Goal: Task Accomplishment & Management: Manage account settings

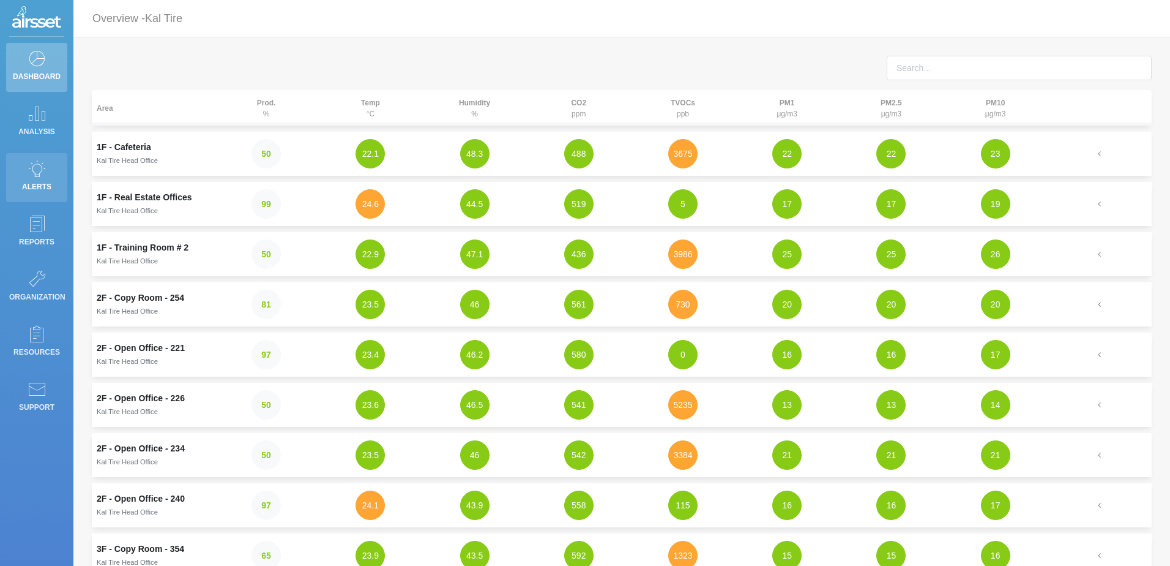
click at [48, 173] on link "Alerts" at bounding box center [36, 177] width 61 height 49
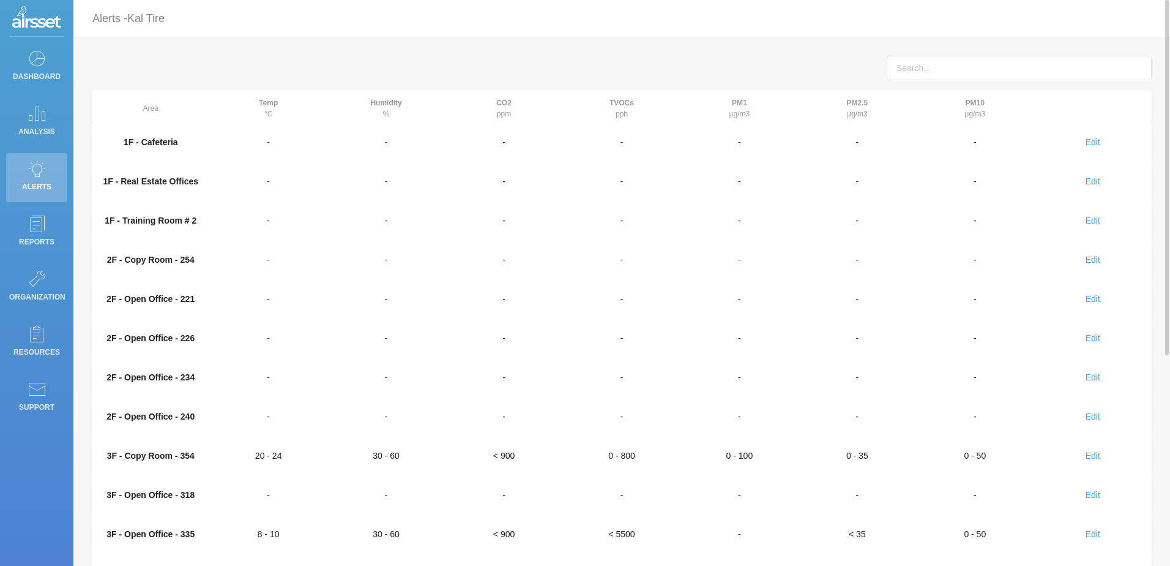
click at [1101, 457] on div "Edit Edit alerts: 3F - Copy Room - 354" at bounding box center [1093, 455] width 108 height 24
click at [1089, 454] on span "Edit" at bounding box center [1093, 455] width 15 height 10
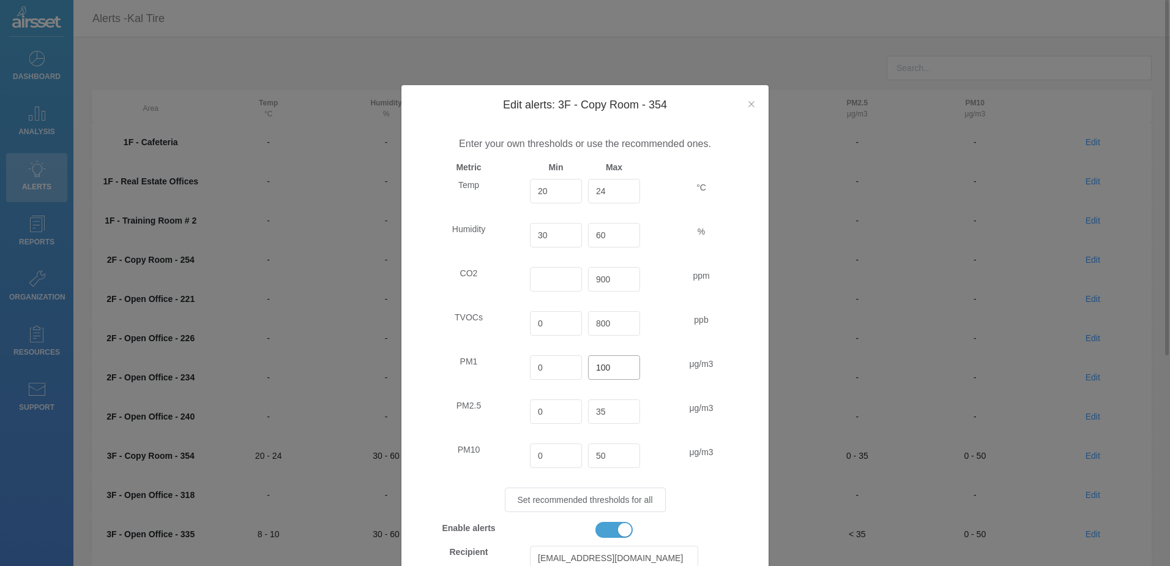
drag, startPoint x: 615, startPoint y: 369, endPoint x: 496, endPoint y: 370, distance: 118.1
click at [496, 370] on div "PM1 0 100 μg/m3" at bounding box center [585, 372] width 349 height 34
drag, startPoint x: 542, startPoint y: 368, endPoint x: 333, endPoint y: 364, distance: 208.8
click at [418, 367] on div "PM1 0 μg/m3" at bounding box center [585, 372] width 349 height 34
click at [493, 404] on div "PM2.5" at bounding box center [469, 416] width 116 height 34
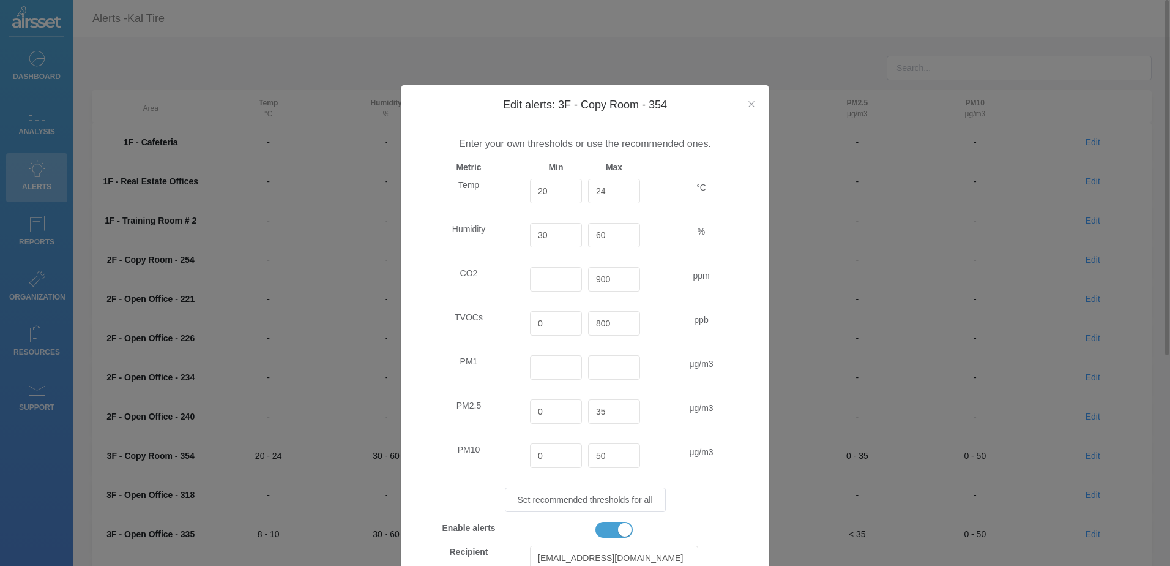
scroll to position [61, 0]
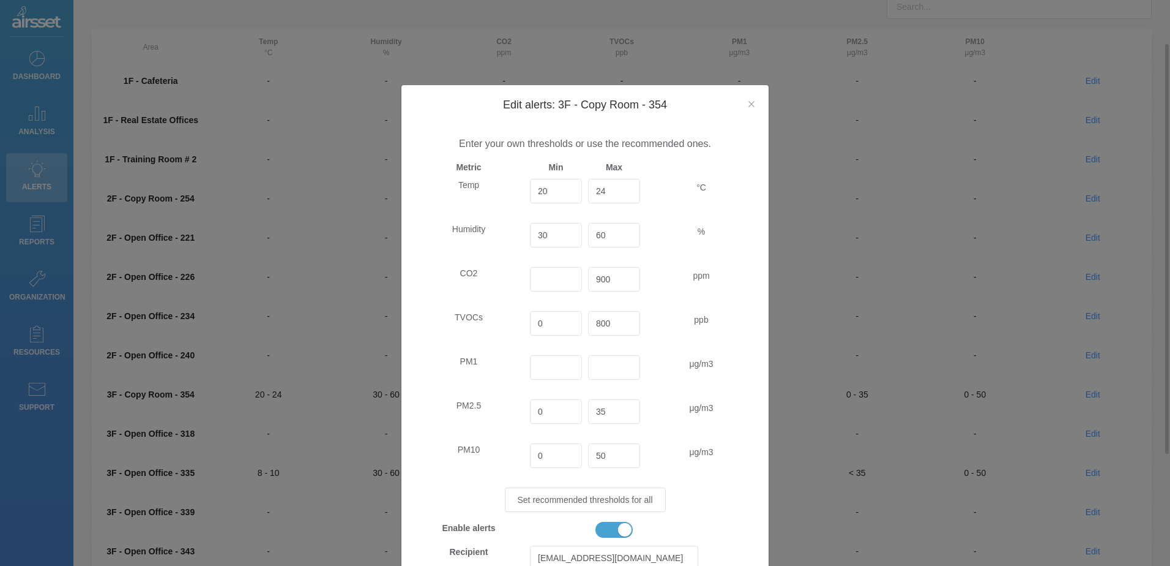
click at [460, 473] on div "PM10" at bounding box center [469, 460] width 116 height 34
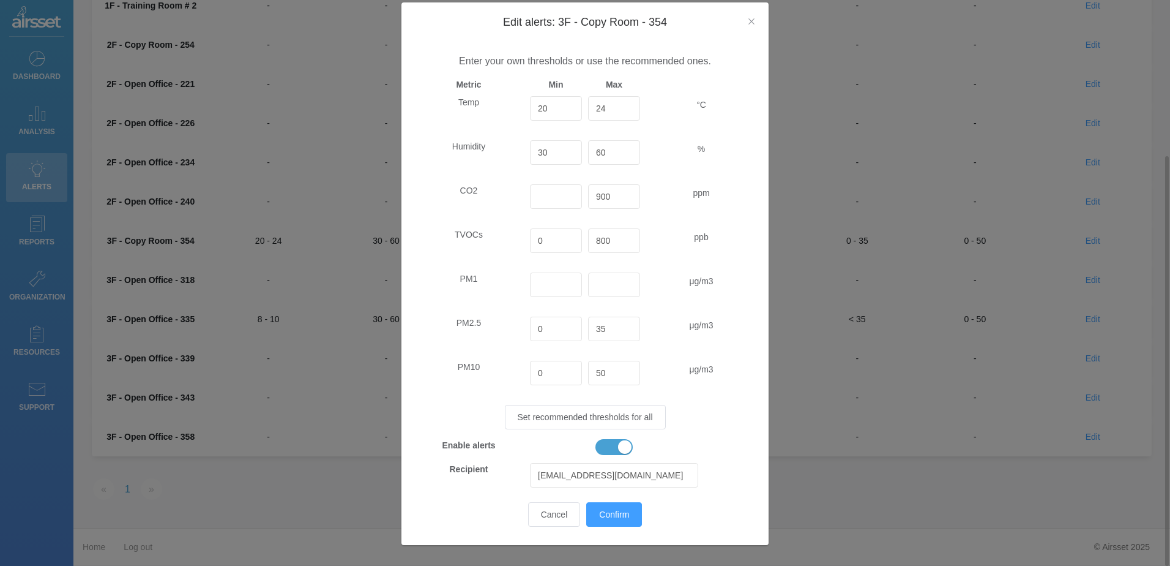
scroll to position [92, 0]
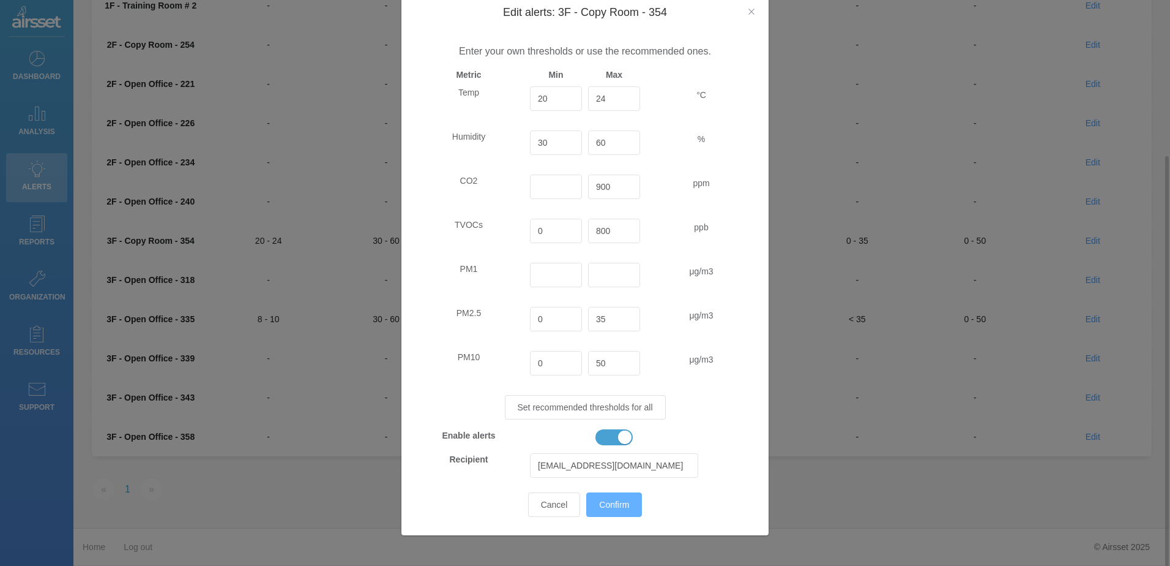
click at [605, 513] on button "Confirm" at bounding box center [614, 504] width 56 height 24
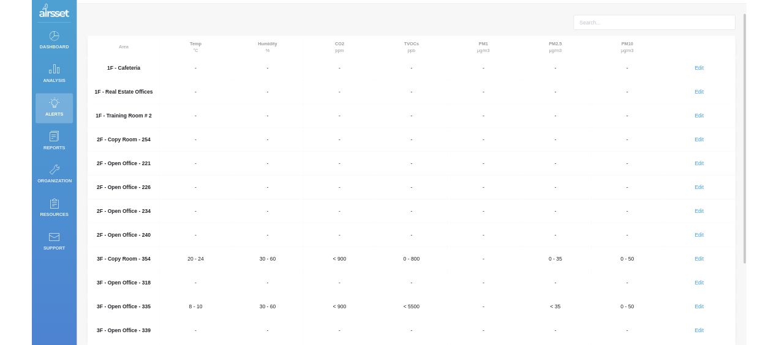
scroll to position [0, 0]
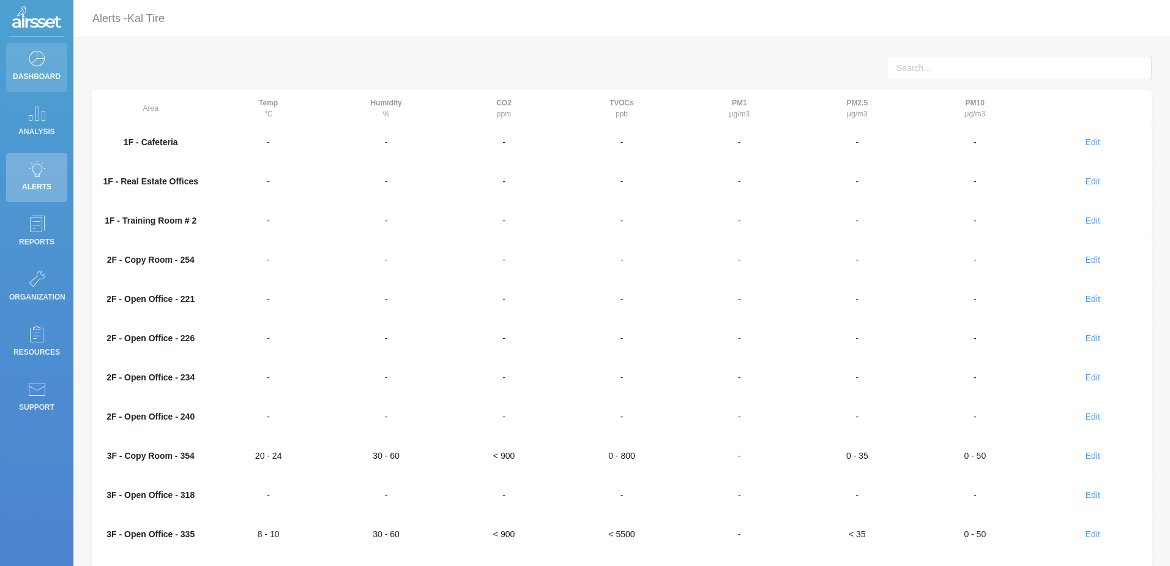
click at [45, 72] on p "Dashboard" at bounding box center [36, 76] width 55 height 18
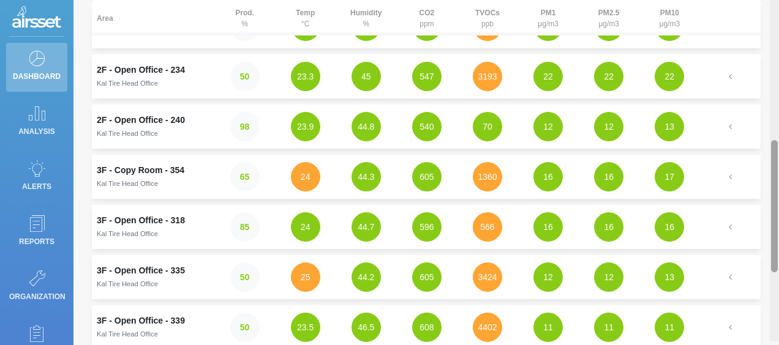
scroll to position [381, 0]
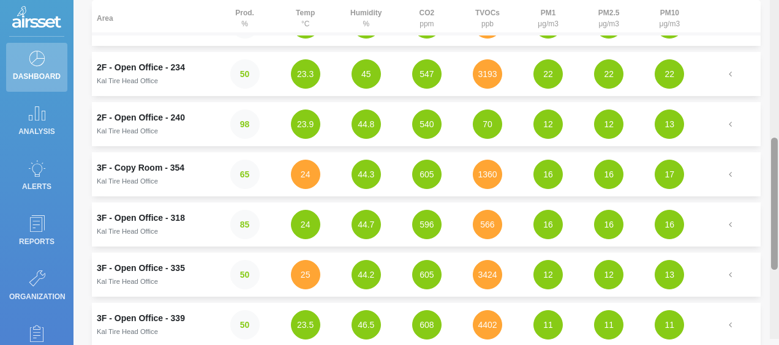
drag, startPoint x: 772, startPoint y: 63, endPoint x: 780, endPoint y: 340, distance: 276.8
click at [779, 340] on html "Dashboard Analysis Alerts Reports Organization Resources Support Overview - Kal…" at bounding box center [389, 172] width 779 height 345
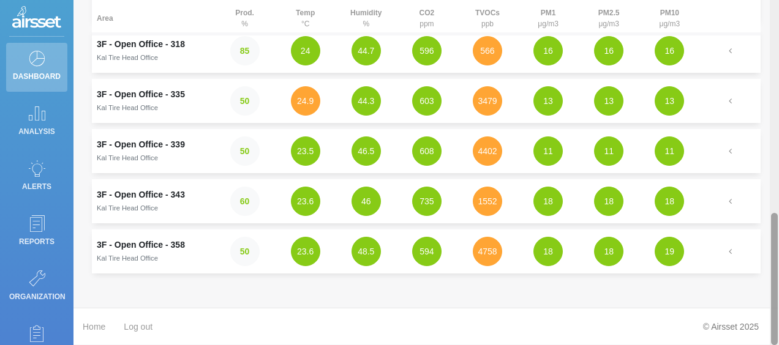
drag, startPoint x: 778, startPoint y: 177, endPoint x: 777, endPoint y: 187, distance: 9.8
click at [777, 186] on div at bounding box center [773, 172] width 9 height 345
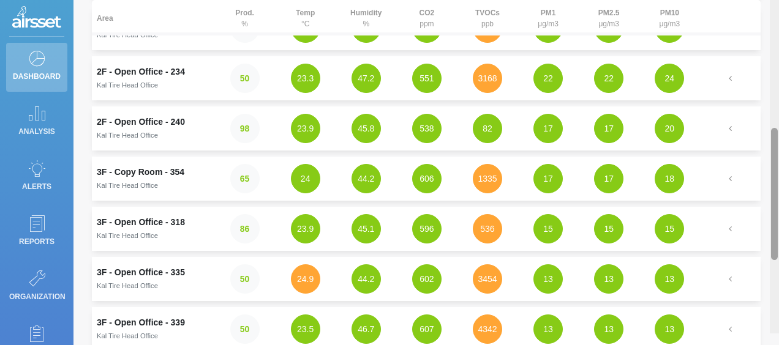
scroll to position [345, 0]
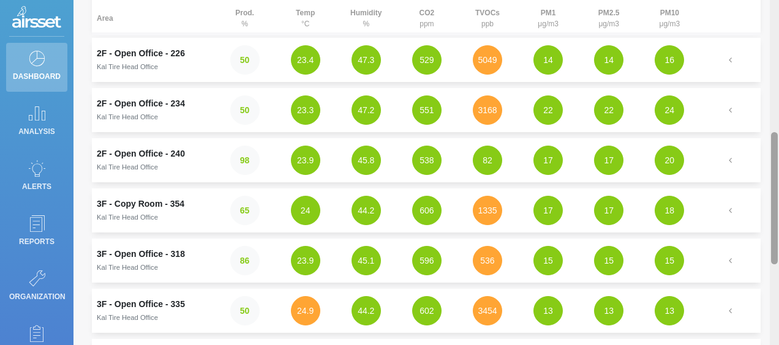
drag, startPoint x: 774, startPoint y: 274, endPoint x: 775, endPoint y: 193, distance: 80.8
click at [775, 193] on div at bounding box center [774, 198] width 7 height 132
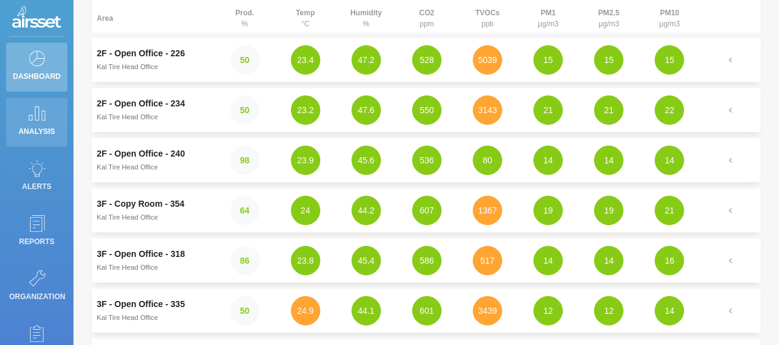
click at [39, 123] on p "Analysis" at bounding box center [36, 131] width 55 height 18
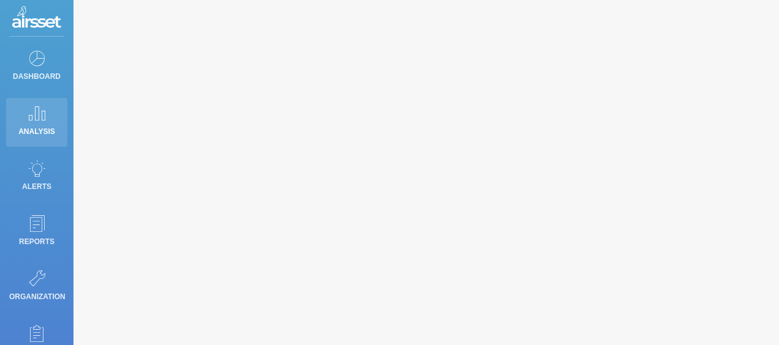
type input "Temperature"
click at [37, 121] on icon at bounding box center [37, 113] width 18 height 17
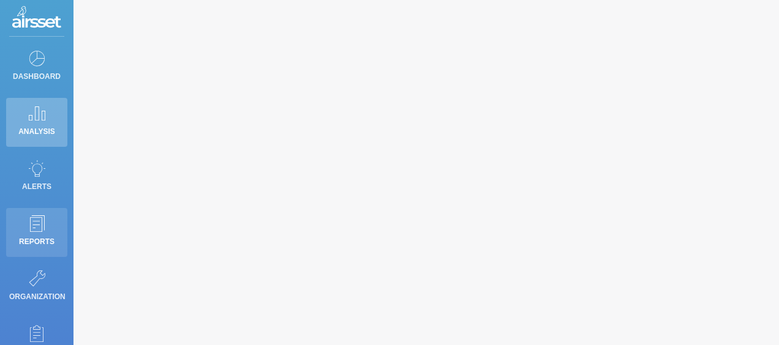
click at [39, 218] on icon at bounding box center [37, 223] width 18 height 17
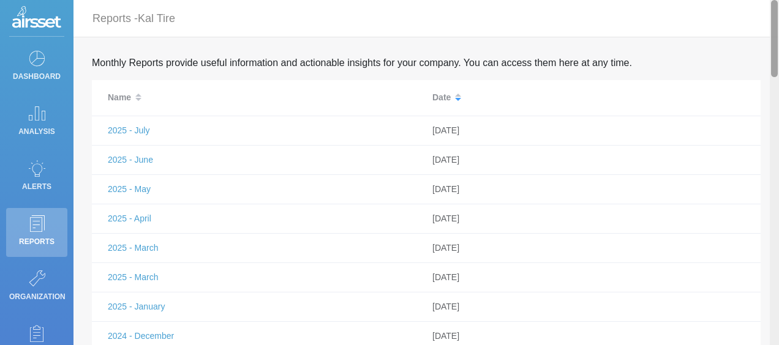
drag, startPoint x: 772, startPoint y: 189, endPoint x: 780, endPoint y: 51, distance: 137.9
click at [779, 51] on html "Dashboard Analysis Alerts Reports Organization Resources Support Reports - Kal …" at bounding box center [389, 172] width 779 height 345
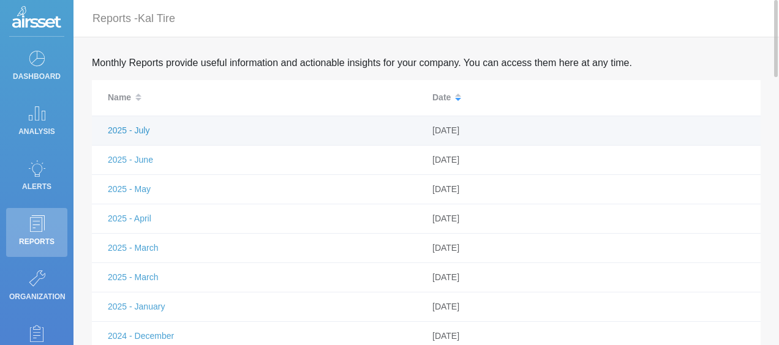
click at [127, 127] on link "2025 - July" at bounding box center [129, 130] width 42 height 10
click at [127, 130] on link "2025 - July" at bounding box center [129, 130] width 42 height 10
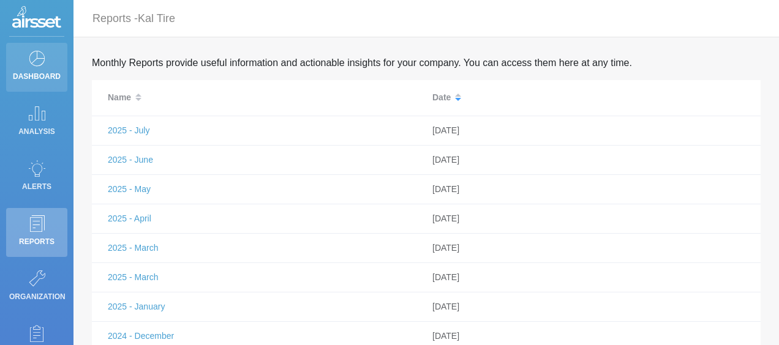
click at [39, 60] on icon at bounding box center [37, 58] width 18 height 17
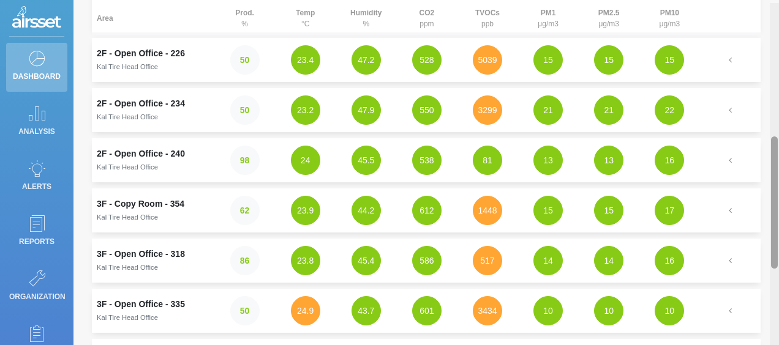
scroll to position [348, 0]
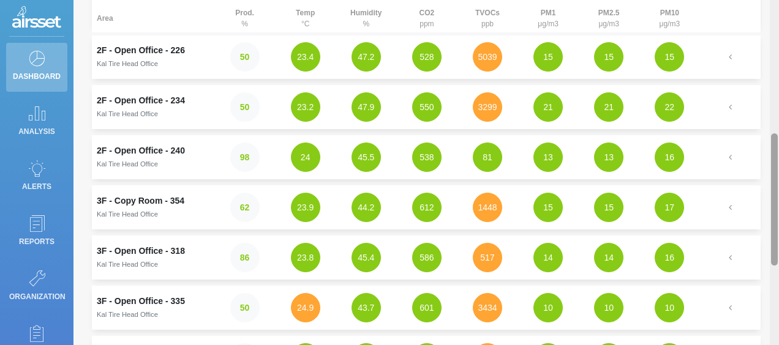
drag, startPoint x: 775, startPoint y: 51, endPoint x: 779, endPoint y: 128, distance: 76.6
click at [779, 128] on html "Dashboard Analysis Alerts Reports Organization Resources Support Overview - Kal…" at bounding box center [389, 172] width 779 height 345
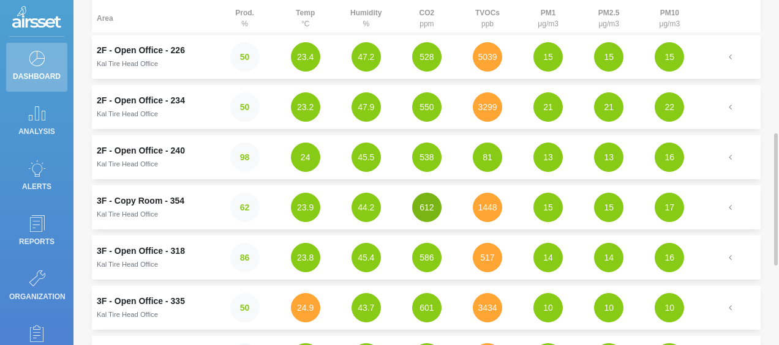
click at [427, 204] on button "612" at bounding box center [426, 207] width 29 height 29
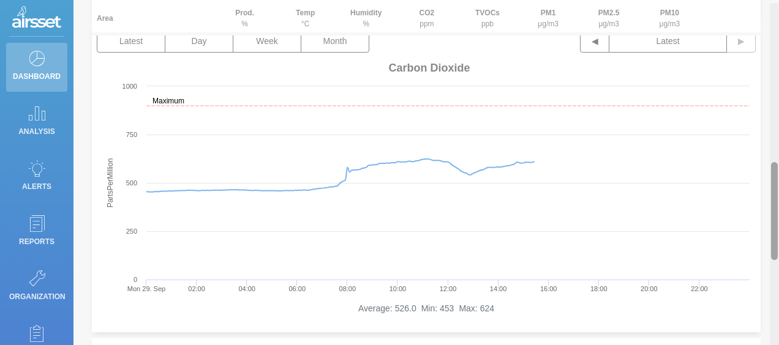
scroll to position [561, 0]
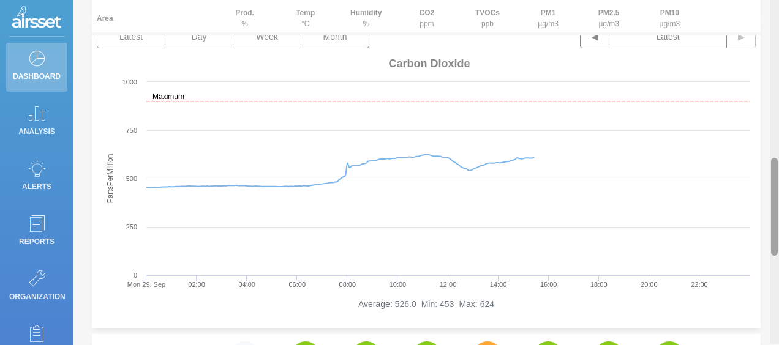
drag, startPoint x: 776, startPoint y: 206, endPoint x: 780, endPoint y: 282, distance: 76.1
click at [779, 282] on html "Dashboard Analysis Alerts Reports Organization Resources Support Overview - Kal…" at bounding box center [389, 172] width 779 height 345
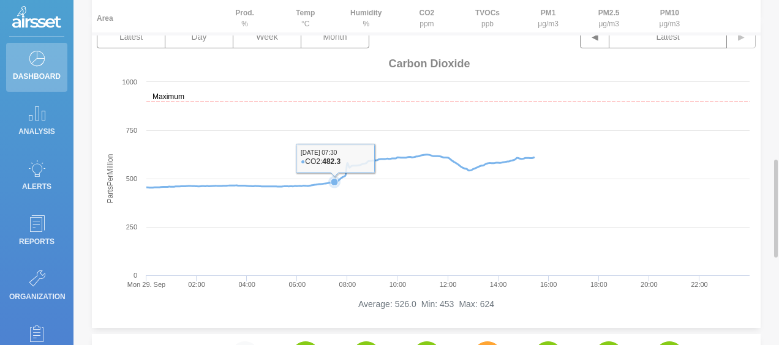
click at [335, 176] on icon at bounding box center [334, 182] width 12 height 12
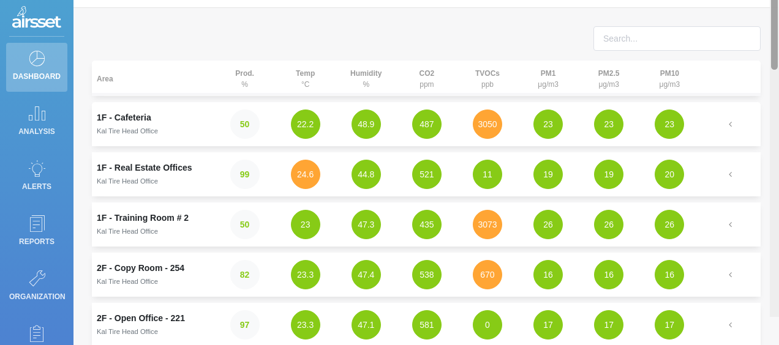
scroll to position [1, 0]
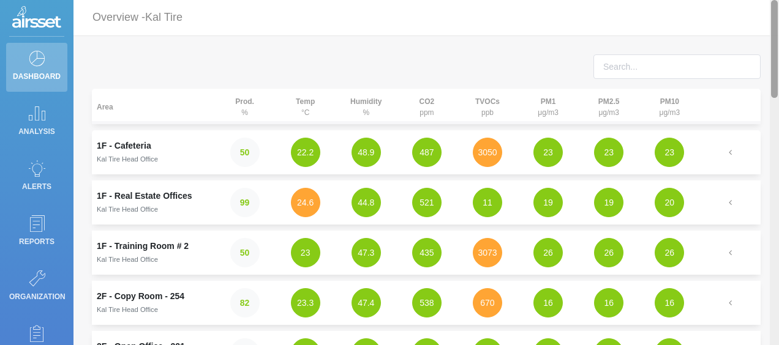
drag, startPoint x: 777, startPoint y: 243, endPoint x: 780, endPoint y: 83, distance: 159.8
click at [779, 83] on html "Dashboard Analysis Alerts Reports Organization Resources Support Overview - Kal…" at bounding box center [389, 172] width 779 height 345
click at [168, 217] on td "1F - Real Estate Offices Kal Tire Head Office" at bounding box center [153, 203] width 122 height 44
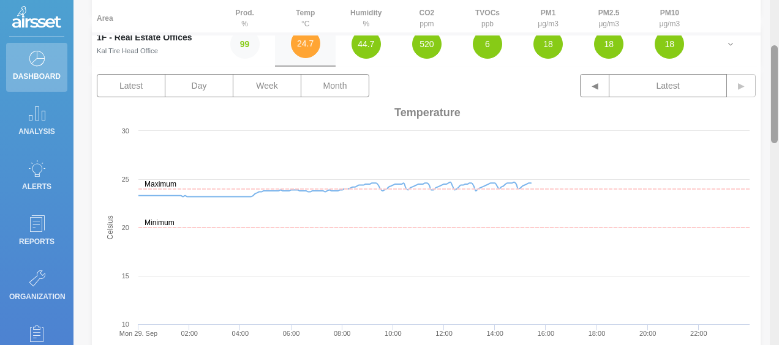
scroll to position [149, 0]
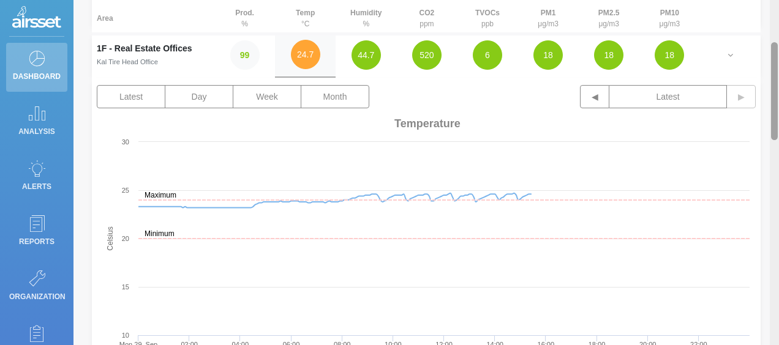
drag, startPoint x: 773, startPoint y: 73, endPoint x: 780, endPoint y: 115, distance: 42.8
click at [779, 115] on html "Dashboard Analysis Alerts Reports Organization Resources Support Overview - Kal…" at bounding box center [389, 172] width 779 height 345
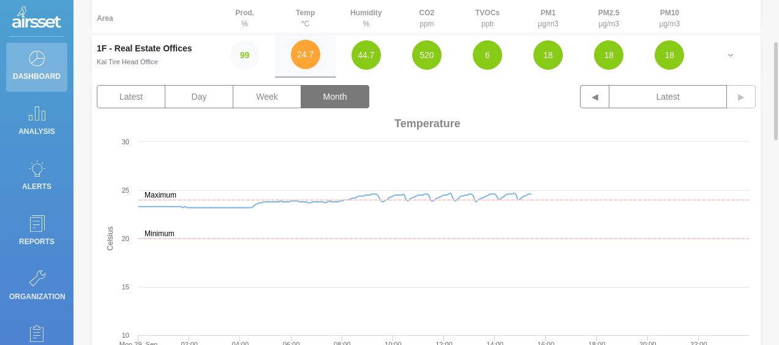
click at [328, 95] on button "Month" at bounding box center [335, 96] width 69 height 23
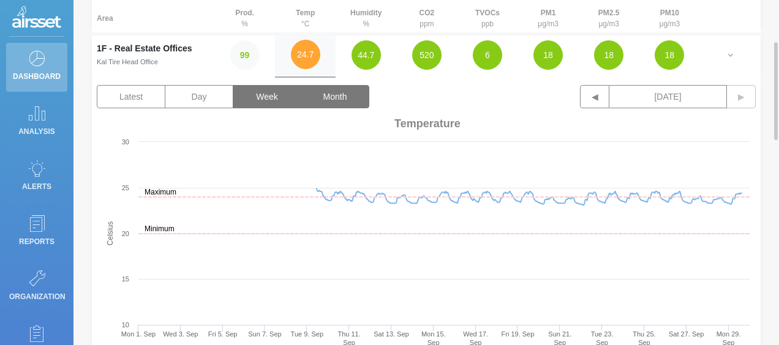
drag, startPoint x: 281, startPoint y: 94, endPoint x: 441, endPoint y: 87, distance: 159.9
click at [441, 87] on div "Latest Day Week Month ◀ [DATE] ▶" at bounding box center [426, 99] width 659 height 28
click at [430, 60] on button "520" at bounding box center [426, 54] width 29 height 29
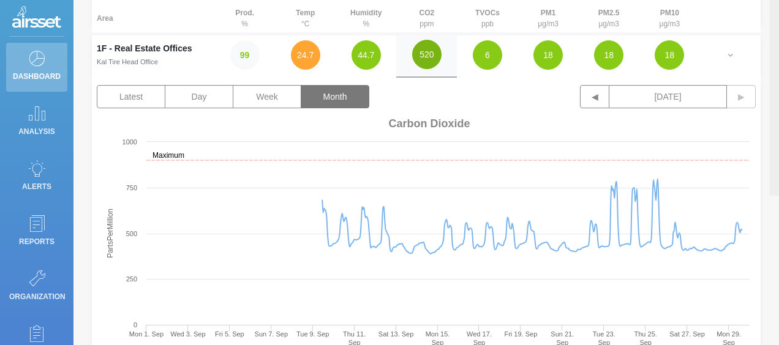
scroll to position [0, 0]
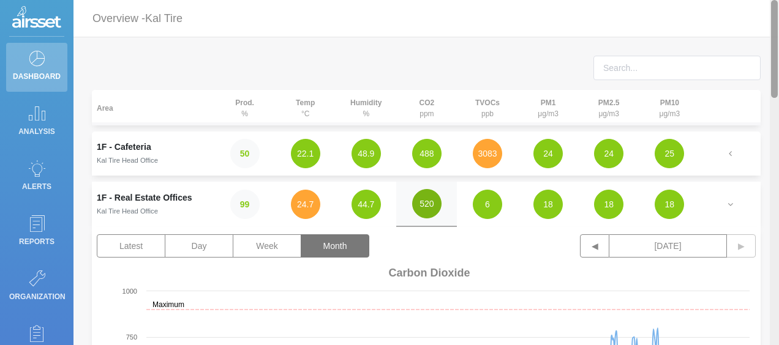
drag, startPoint x: 775, startPoint y: 113, endPoint x: 780, endPoint y: 39, distance: 74.3
click at [779, 39] on html "Dashboard Analysis Alerts Reports Organization Resources Support Overview - Kal…" at bounding box center [389, 172] width 779 height 345
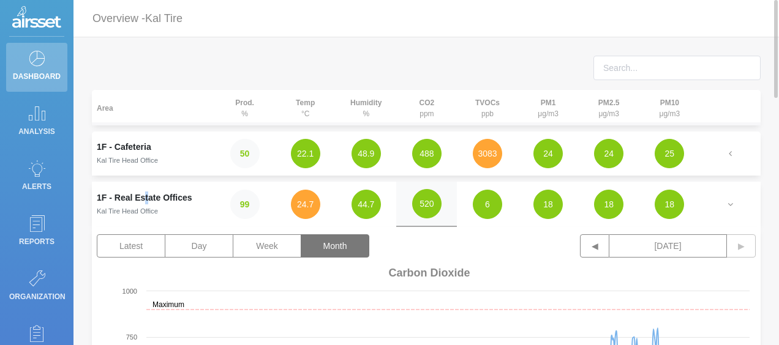
click at [145, 202] on td "1F - Real Estate Offices Kal Tire Head Office" at bounding box center [153, 204] width 122 height 45
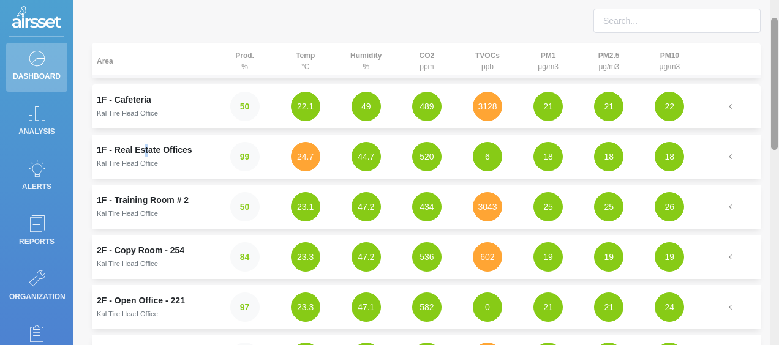
drag, startPoint x: 774, startPoint y: 64, endPoint x: 778, endPoint y: 77, distance: 13.5
click at [779, 77] on html "Dashboard Analysis Alerts Reports Organization Resources Support Overview - Kal…" at bounding box center [389, 172] width 779 height 345
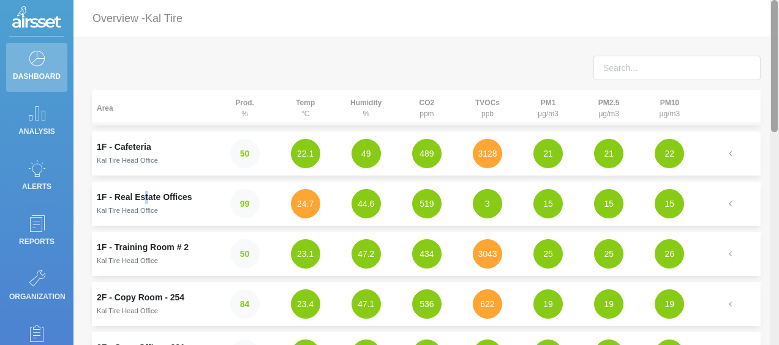
drag, startPoint x: 776, startPoint y: 58, endPoint x: 761, endPoint y: 16, distance: 44.1
click at [761, 16] on div "Overview - Kal Tire Area Prod. % Temp °C Humidity % CO2 ppm TVOCs ppb PM1 μg/m3…" at bounding box center [425, 172] width 705 height 345
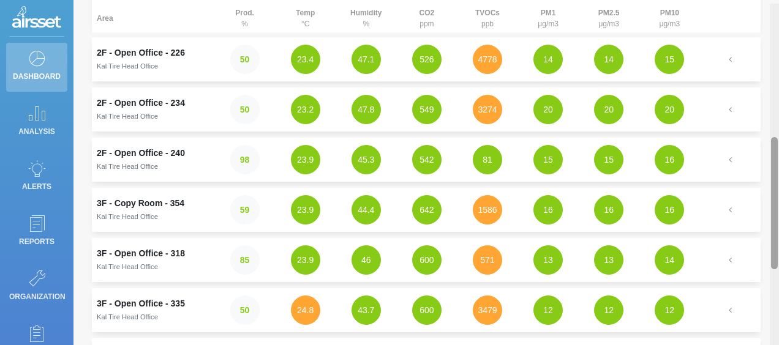
drag, startPoint x: 772, startPoint y: 75, endPoint x: 779, endPoint y: 207, distance: 133.0
click at [779, 207] on html "Dashboard Analysis Alerts Reports Organization Resources Support Overview - Kal…" at bounding box center [389, 172] width 779 height 345
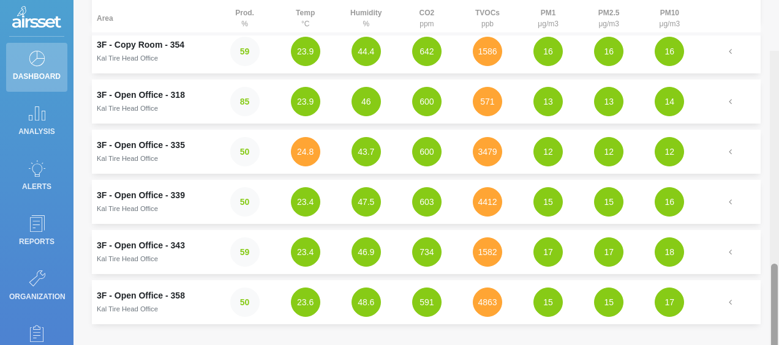
scroll to position [555, 0]
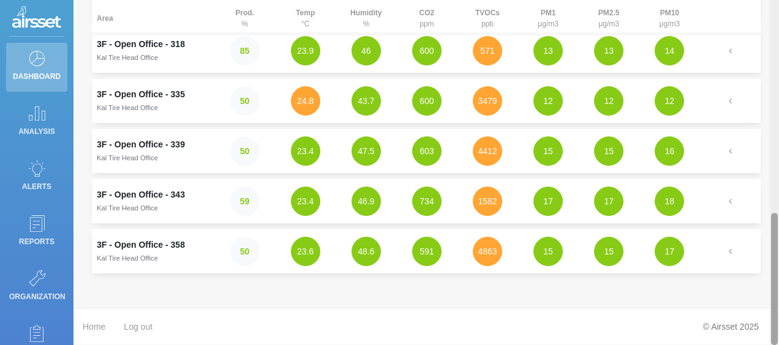
drag, startPoint x: 774, startPoint y: 185, endPoint x: 780, endPoint y: 279, distance: 93.9
click at [779, 279] on html "Dashboard Analysis Alerts Reports Organization Resources Support Overview - Kal…" at bounding box center [389, 172] width 779 height 345
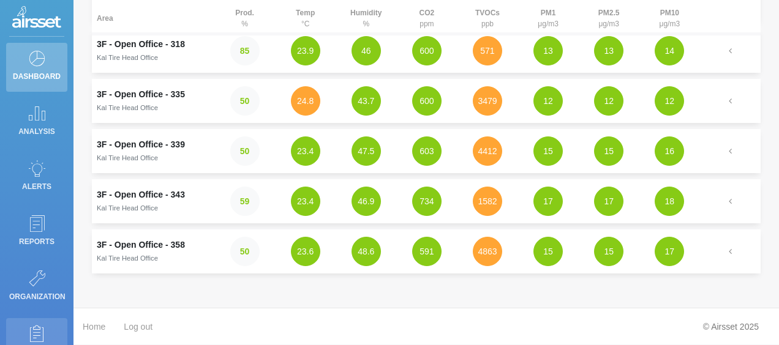
click at [37, 335] on icon at bounding box center [37, 333] width 18 height 17
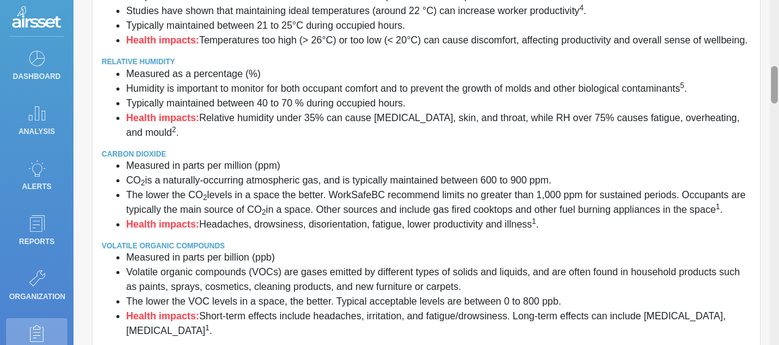
scroll to position [609, 0]
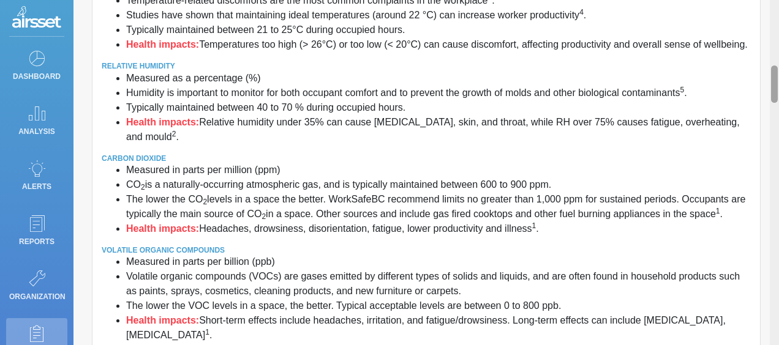
drag, startPoint x: 774, startPoint y: 251, endPoint x: 771, endPoint y: 272, distance: 21.0
click at [771, 272] on div at bounding box center [773, 172] width 9 height 345
click at [484, 178] on li "CO 2 is a naturally-occurring atmospheric gas, and is typically maintained betw…" at bounding box center [438, 185] width 624 height 15
drag, startPoint x: 480, startPoint y: 166, endPoint x: 568, endPoint y: 165, distance: 87.5
click at [568, 178] on li "CO 2 is a naturally-occurring atmospheric gas, and is typically maintained betw…" at bounding box center [438, 185] width 624 height 15
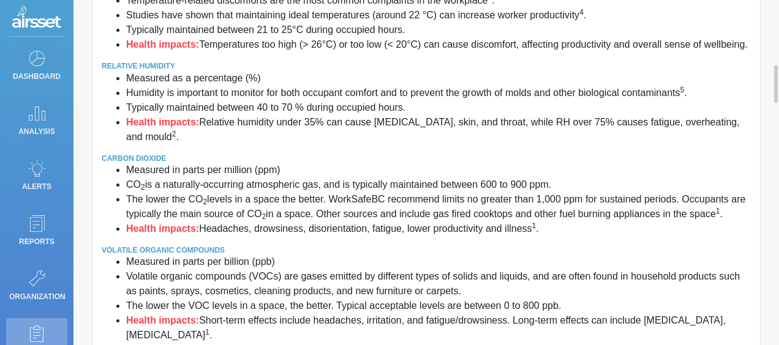
drag, startPoint x: 568, startPoint y: 165, endPoint x: 546, endPoint y: 189, distance: 32.5
click at [546, 192] on li "The lower the CO 2 levels in a space the better. WorkSafeBC recommend limits no…" at bounding box center [438, 206] width 624 height 29
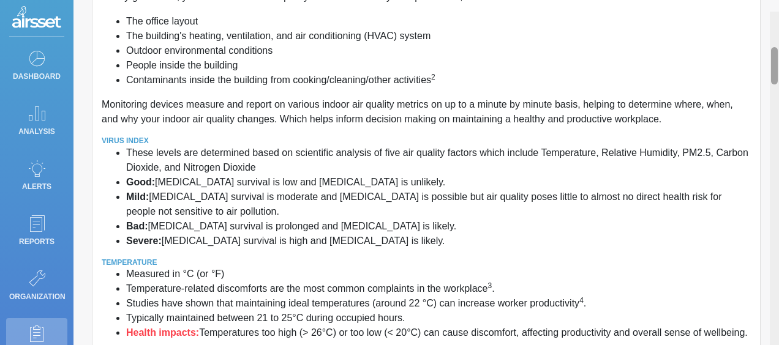
scroll to position [332, 0]
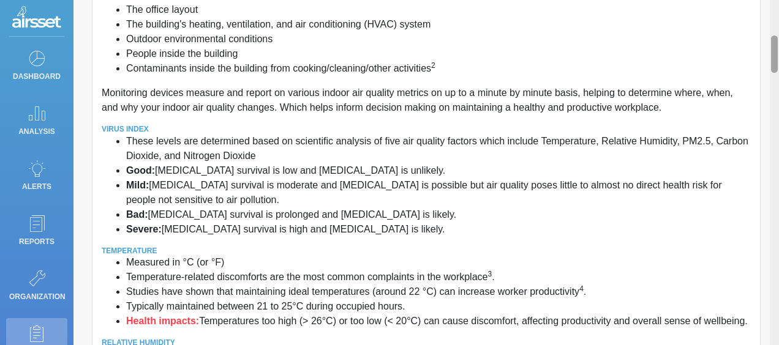
drag, startPoint x: 772, startPoint y: 93, endPoint x: 780, endPoint y: 63, distance: 31.0
click at [779, 63] on html "Dashboard Analysis Alerts Reports Organization Resources Support Resources - Ka…" at bounding box center [389, 172] width 779 height 345
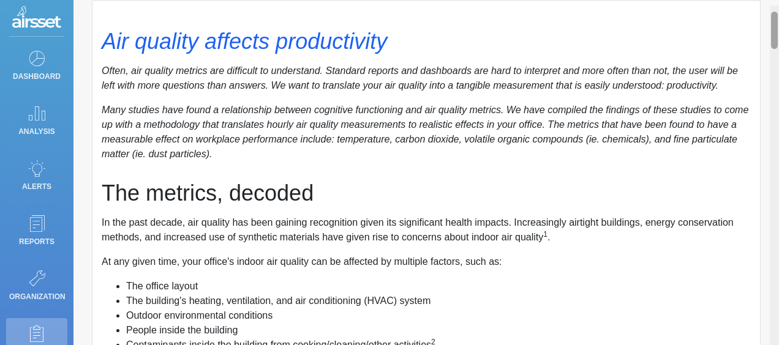
scroll to position [0, 0]
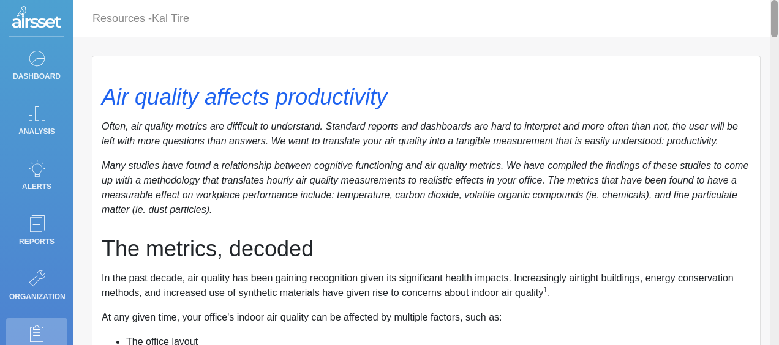
drag, startPoint x: 771, startPoint y: 54, endPoint x: 764, endPoint y: 7, distance: 47.6
click at [764, 7] on div "Resources - Kal Tire Air quality affects productivity Often, air quality metric…" at bounding box center [425, 172] width 705 height 345
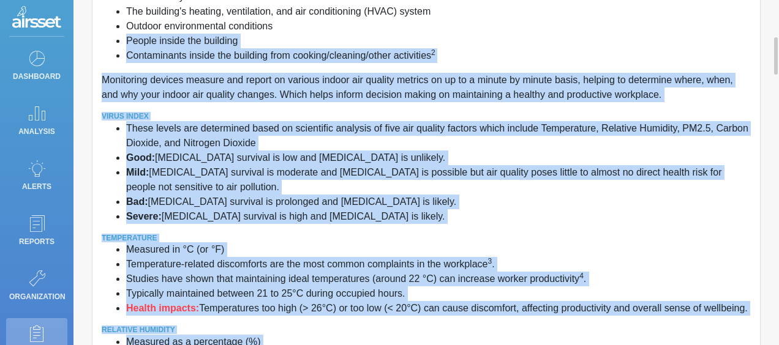
drag, startPoint x: 777, startPoint y: 23, endPoint x: 779, endPoint y: 30, distance: 6.8
click at [779, 30] on html "Dashboard Analysis Alerts Reports Organization Resources Support Resources - Ka…" at bounding box center [389, 172] width 779 height 345
click at [633, 100] on p "Monitoring devices measure and report on various indoor air quality metrics on …" at bounding box center [426, 87] width 649 height 29
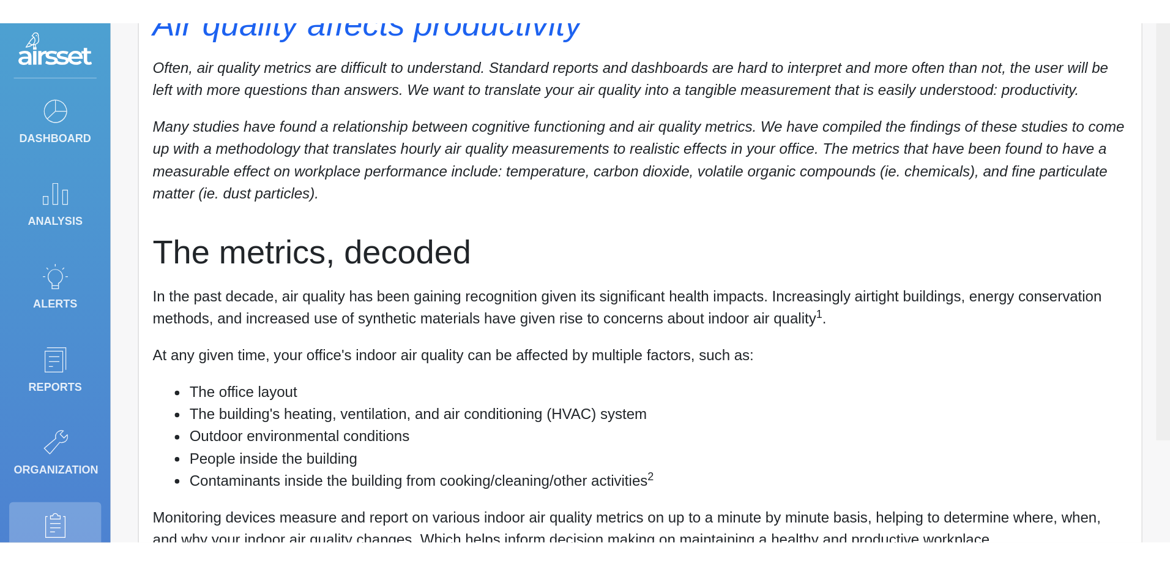
scroll to position [0, 0]
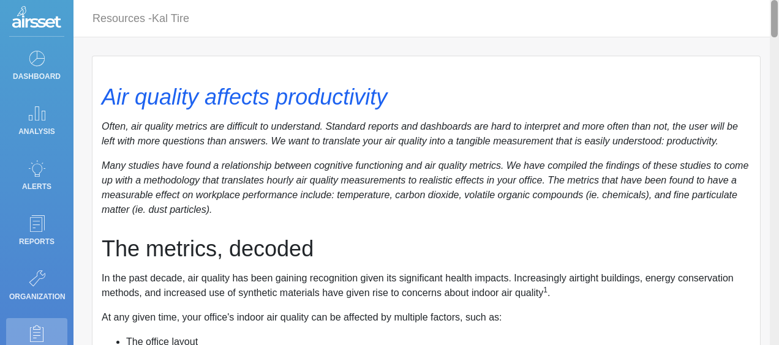
drag, startPoint x: 771, startPoint y: 62, endPoint x: 765, endPoint y: -7, distance: 70.0
click at [765, 0] on html "Dashboard Analysis Alerts Reports Organization Resources Support Resources - Ka…" at bounding box center [389, 172] width 779 height 345
